Goal: Find specific page/section

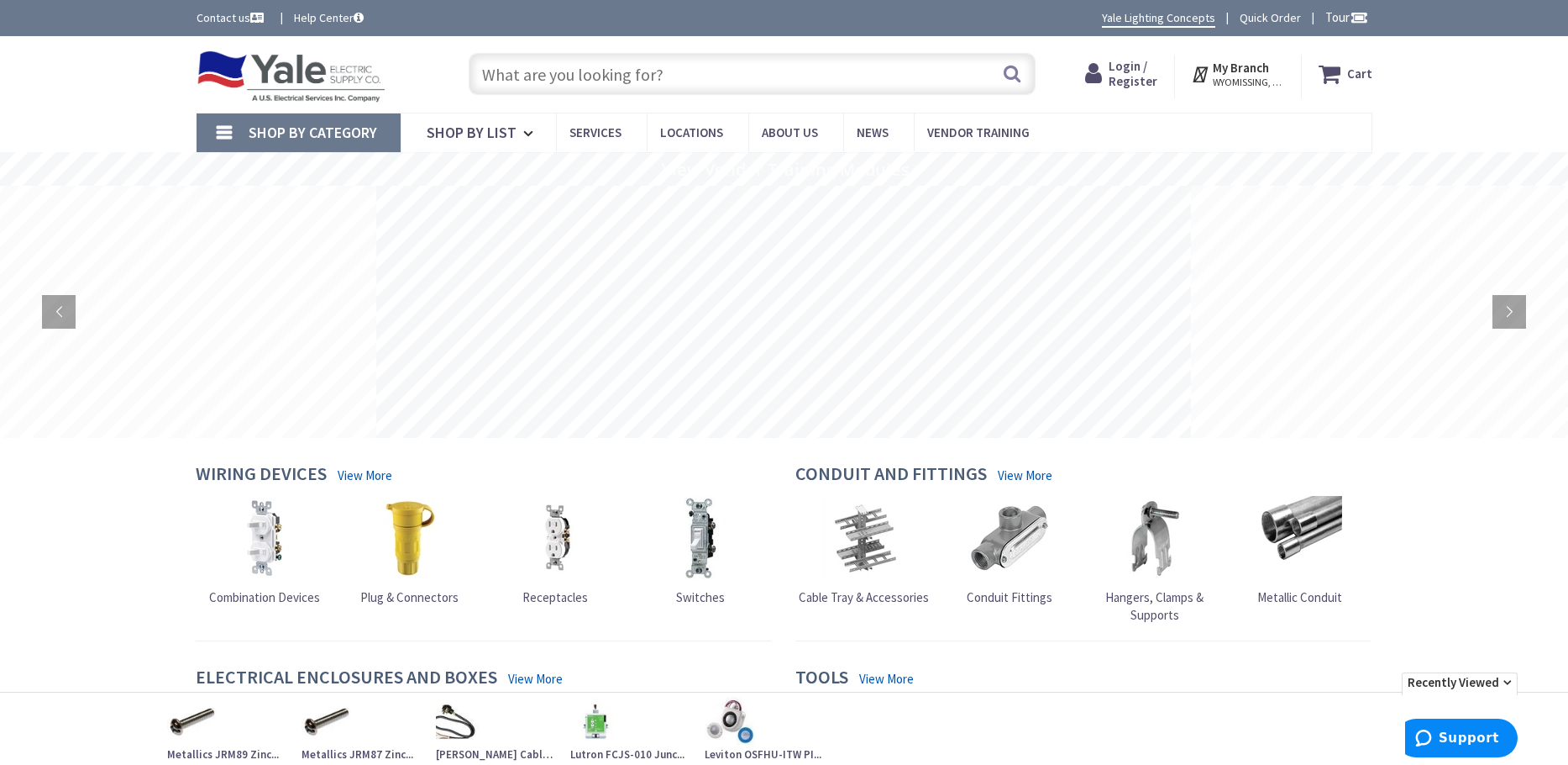
click at [539, 70] on input "text" at bounding box center [752, 73] width 567 height 42
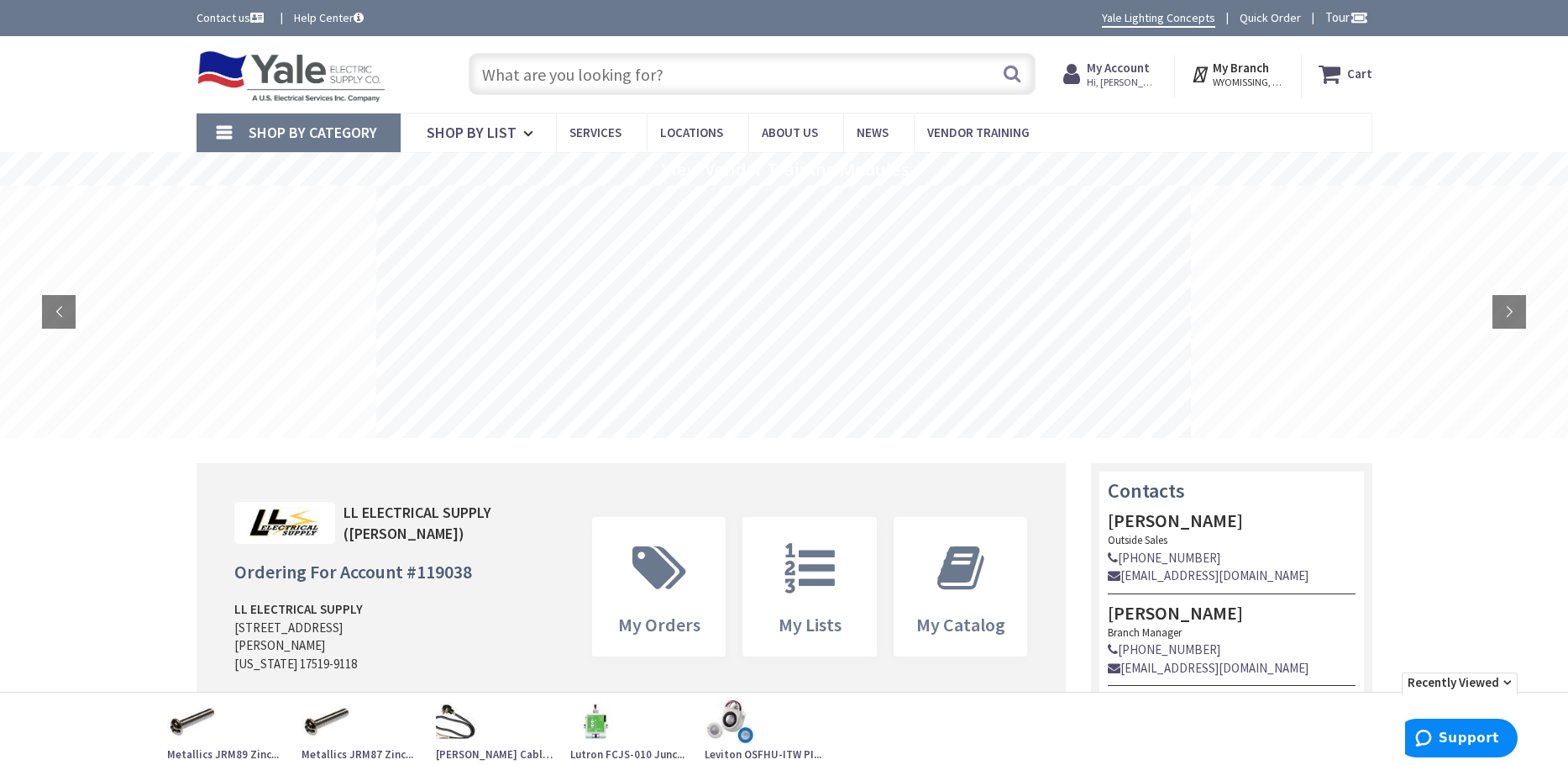
click at [522, 84] on input "text" at bounding box center [752, 73] width 567 height 42
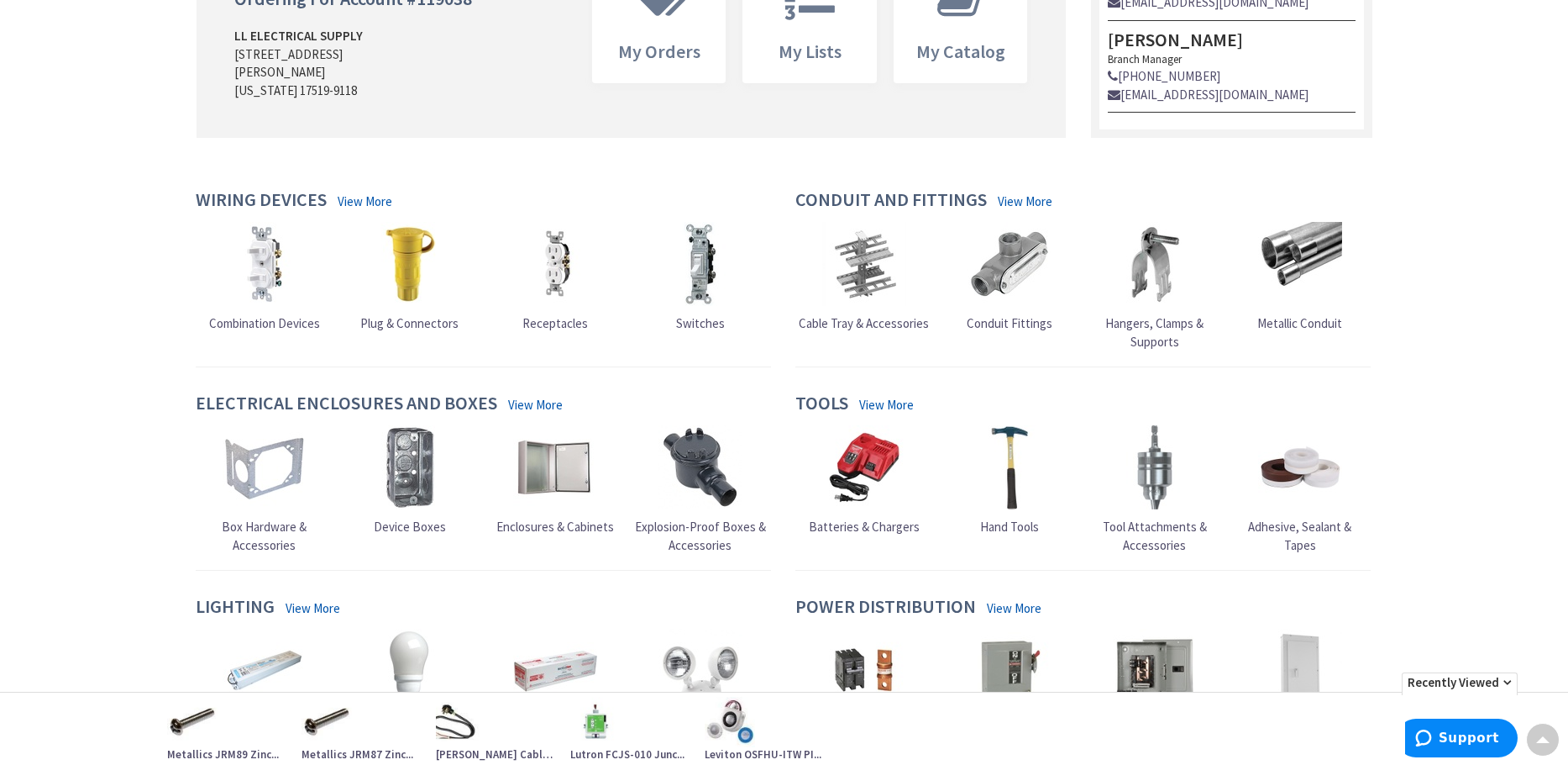
scroll to position [756, 0]
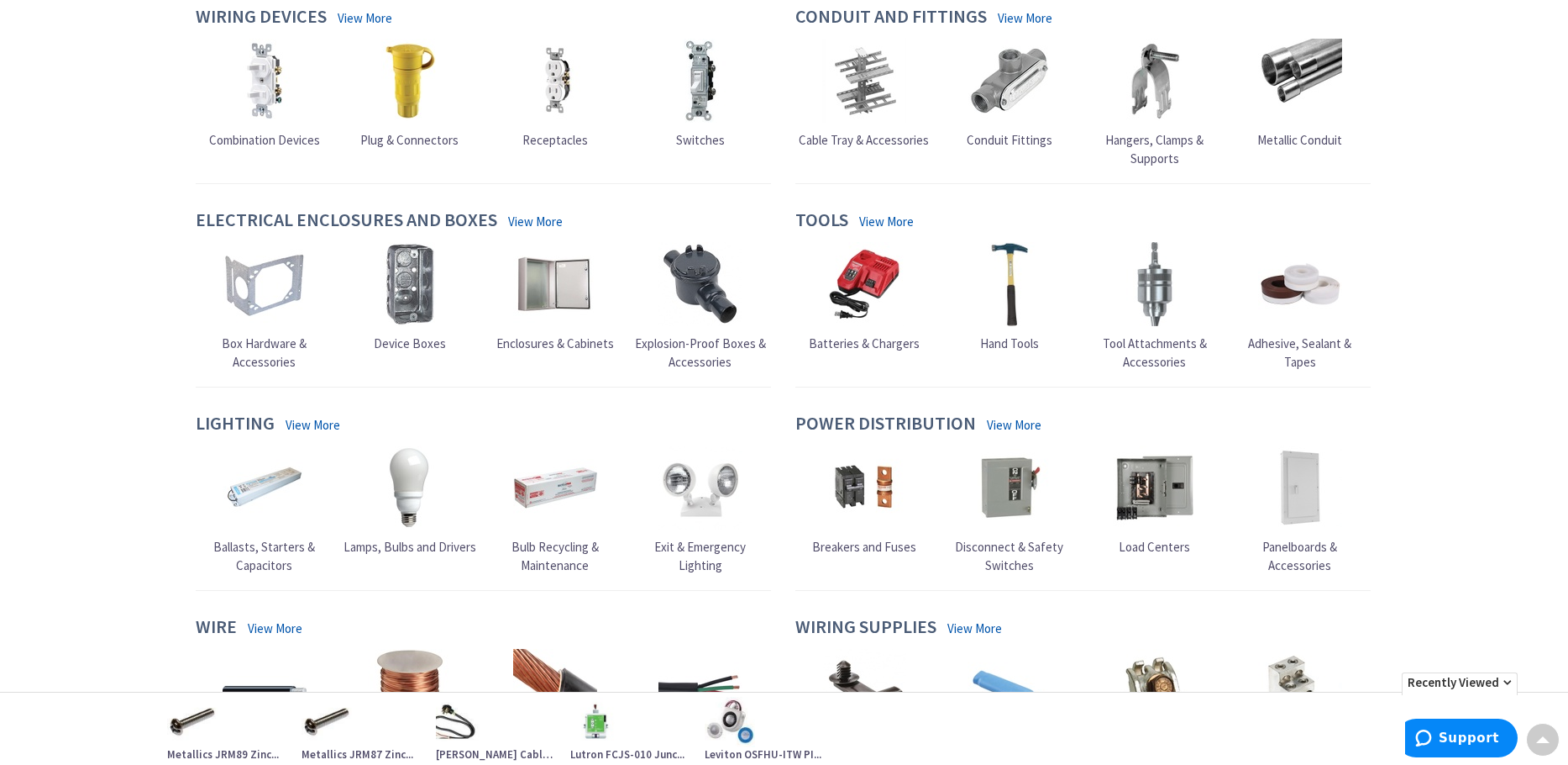
click at [560, 343] on span "Enclosures & Cabinets" at bounding box center [555, 343] width 118 height 16
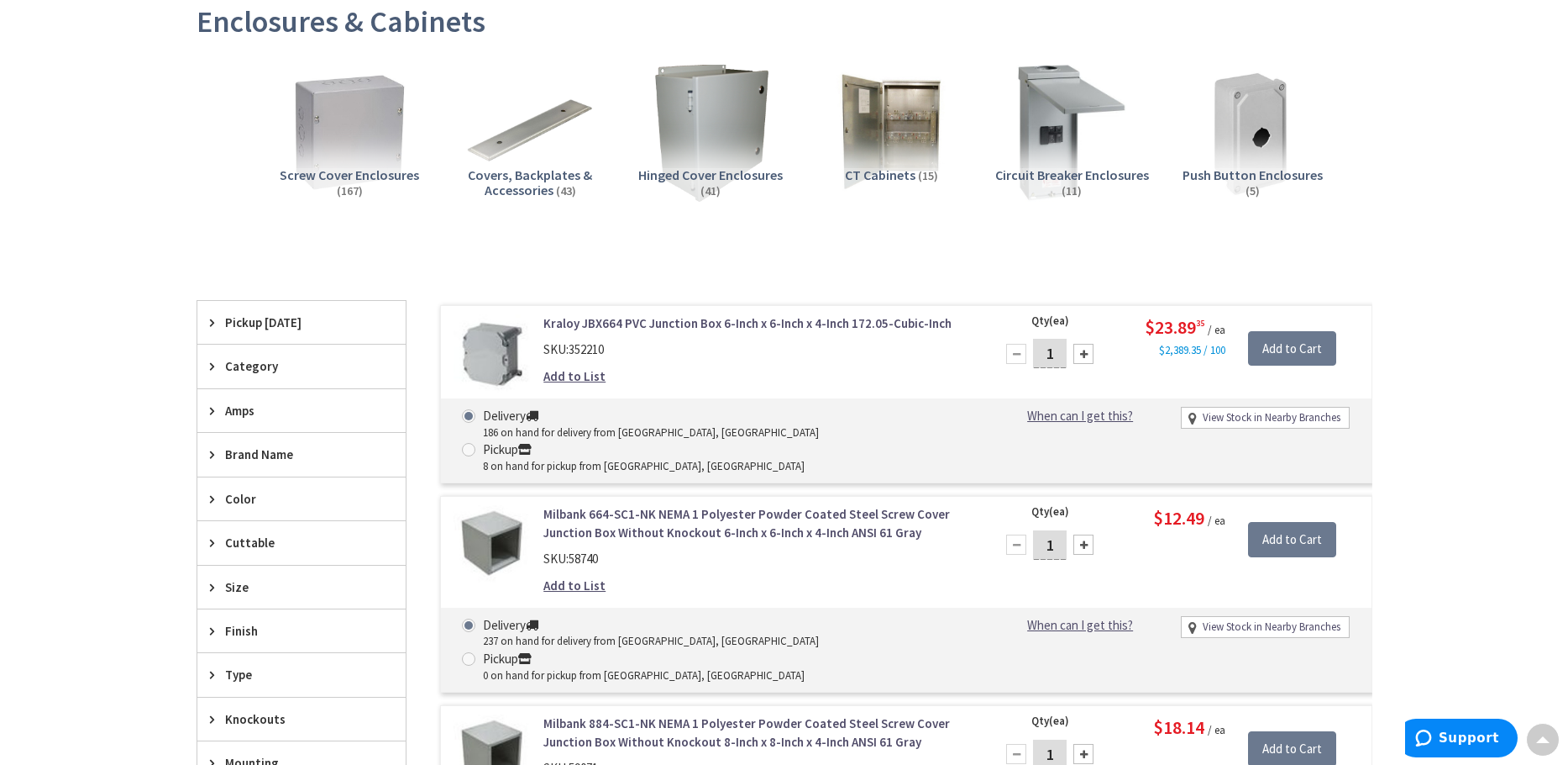
click at [905, 174] on span "CT Cabinets" at bounding box center [880, 175] width 71 height 17
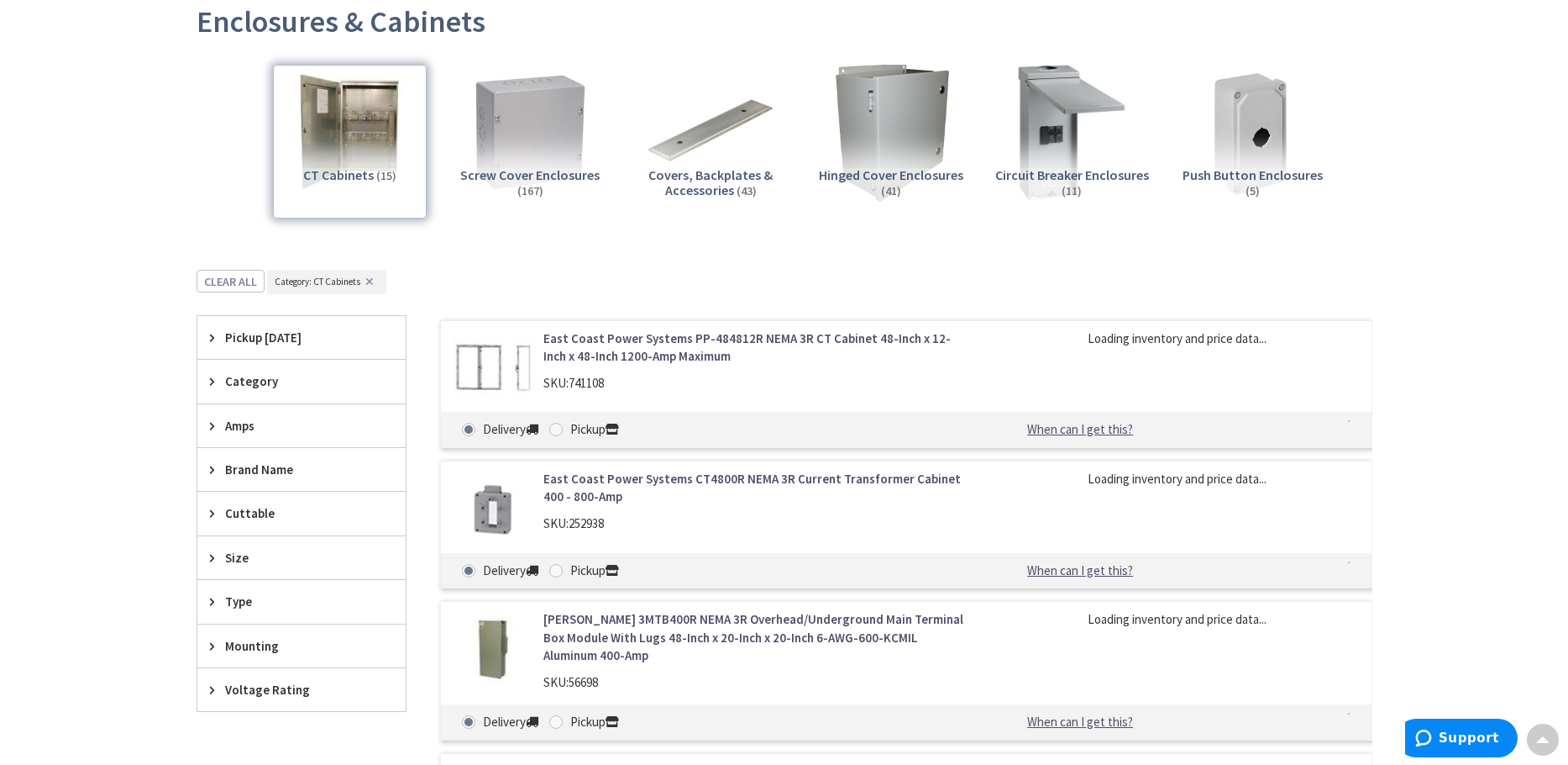
scroll to position [522, 0]
